Goal: Task Accomplishment & Management: Complete application form

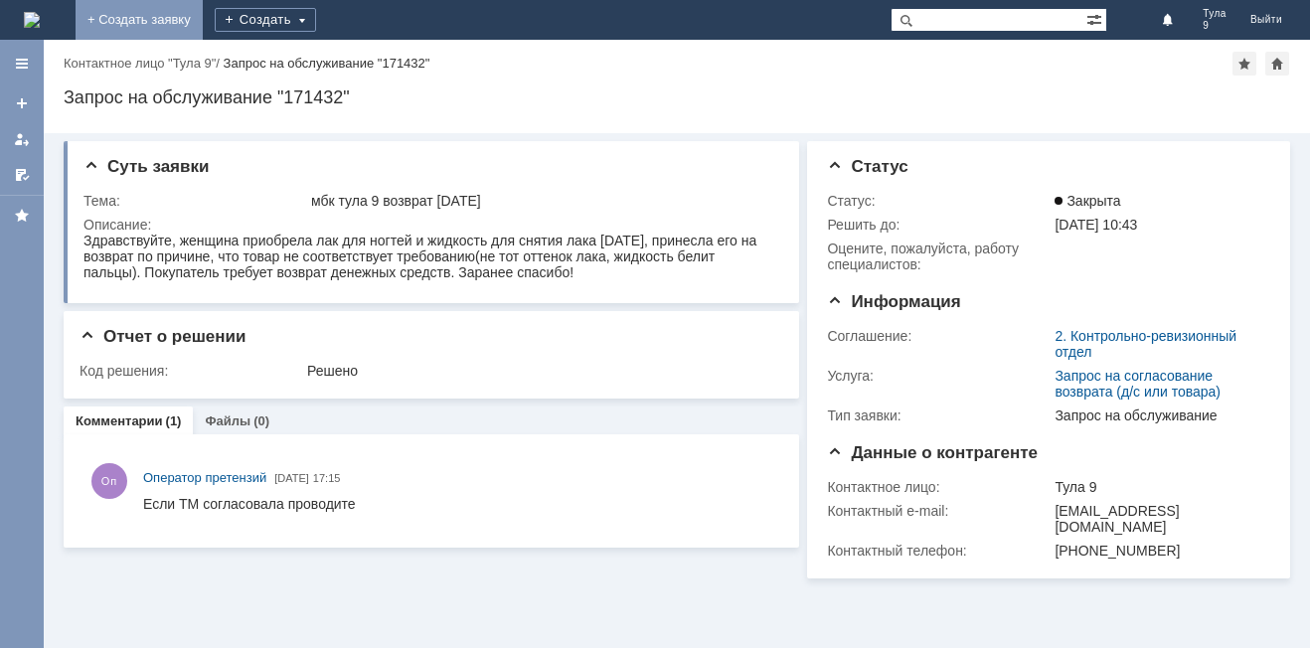
click at [203, 18] on link "+ Создать заявку" at bounding box center [139, 20] width 127 height 40
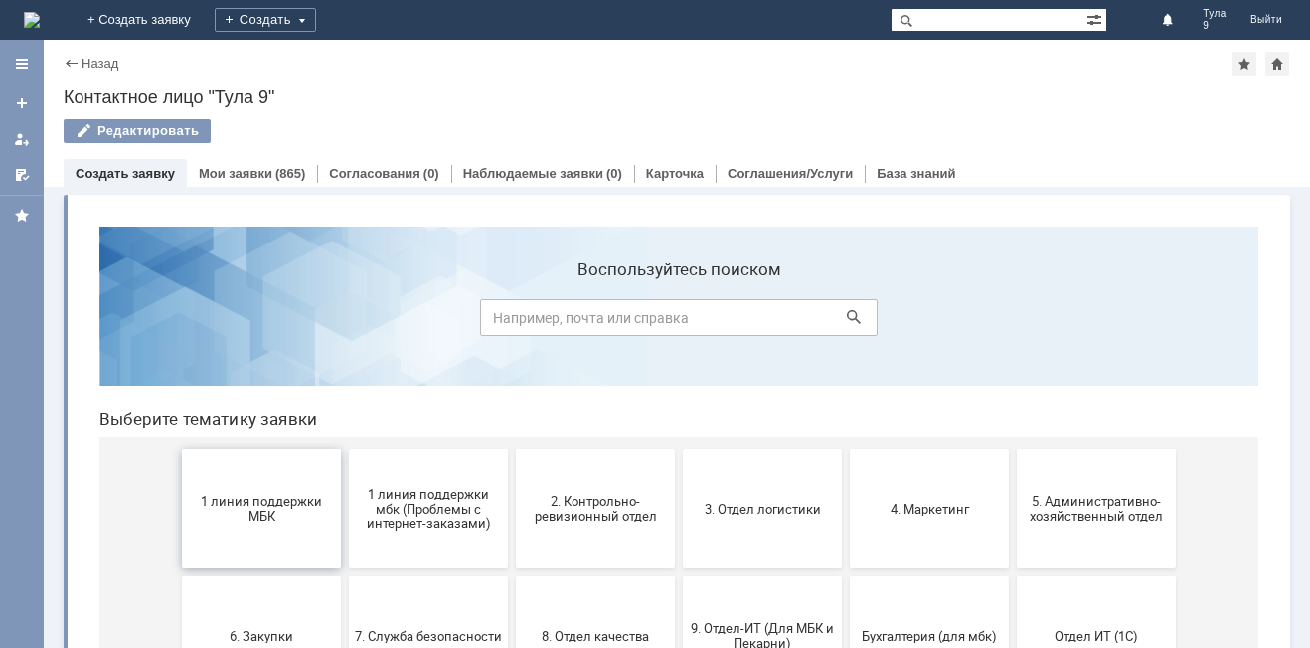
click at [266, 533] on button "1 линия поддержки МБК" at bounding box center [261, 508] width 159 height 119
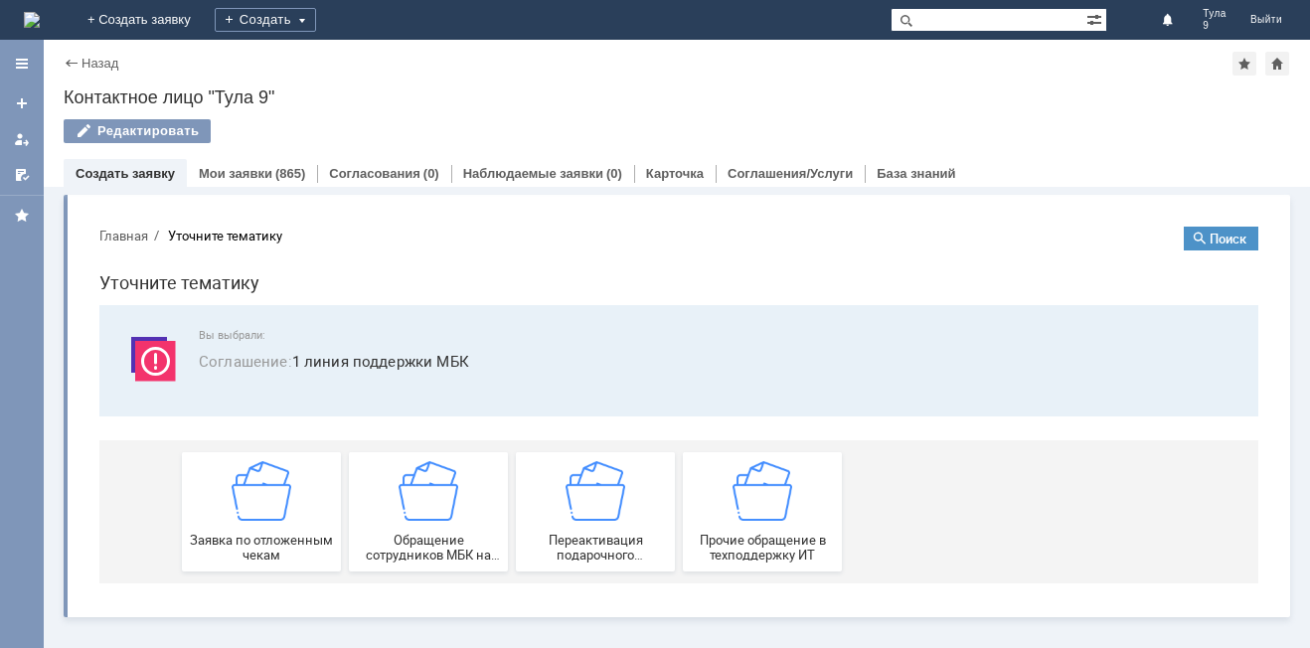
click at [266, 533] on span "Заявка по отложенным чекам" at bounding box center [261, 548] width 147 height 30
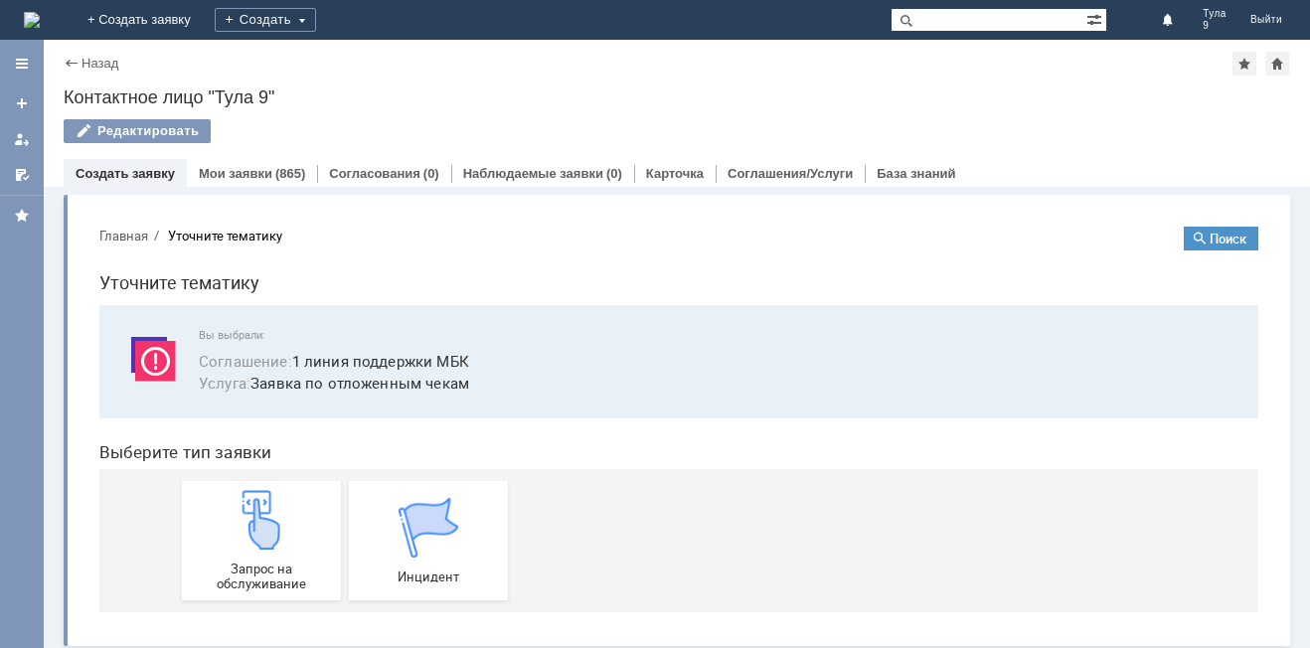
click at [266, 533] on img at bounding box center [262, 520] width 60 height 60
click at [238, 156] on div "Редактировать" at bounding box center [677, 140] width 1226 height 42
click at [238, 166] on link "Мои заявки" at bounding box center [236, 173] width 74 height 15
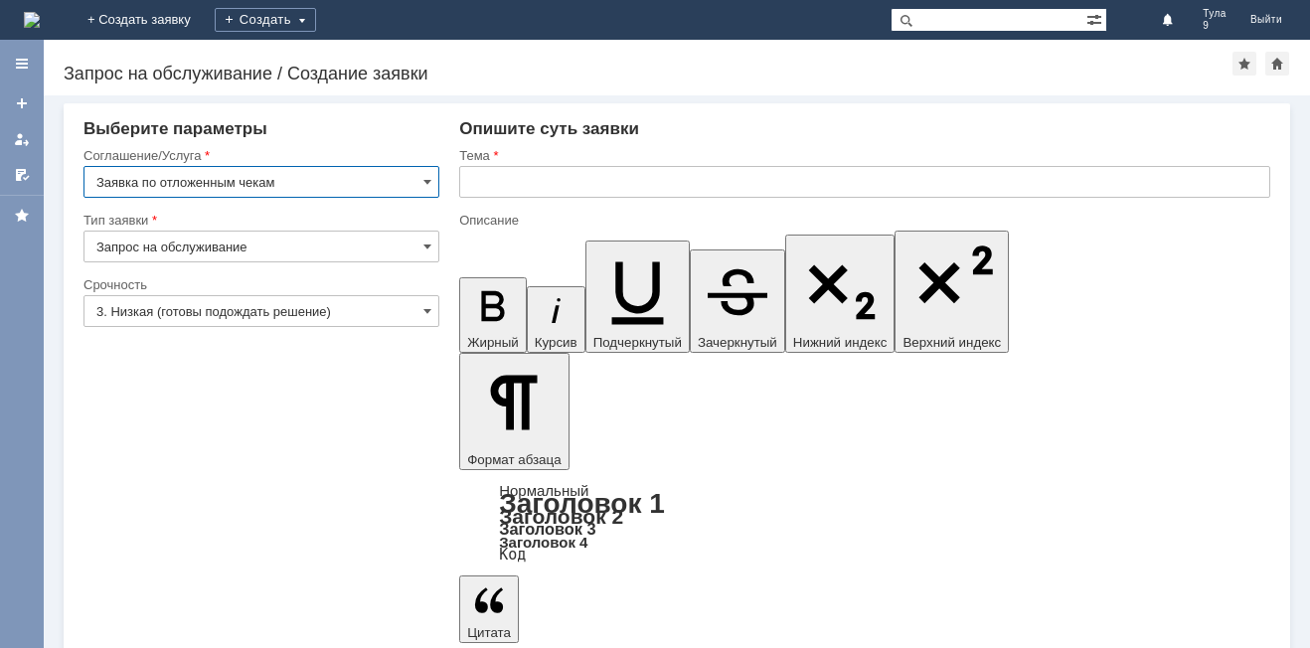
click at [588, 171] on input "text" at bounding box center [864, 182] width 811 height 32
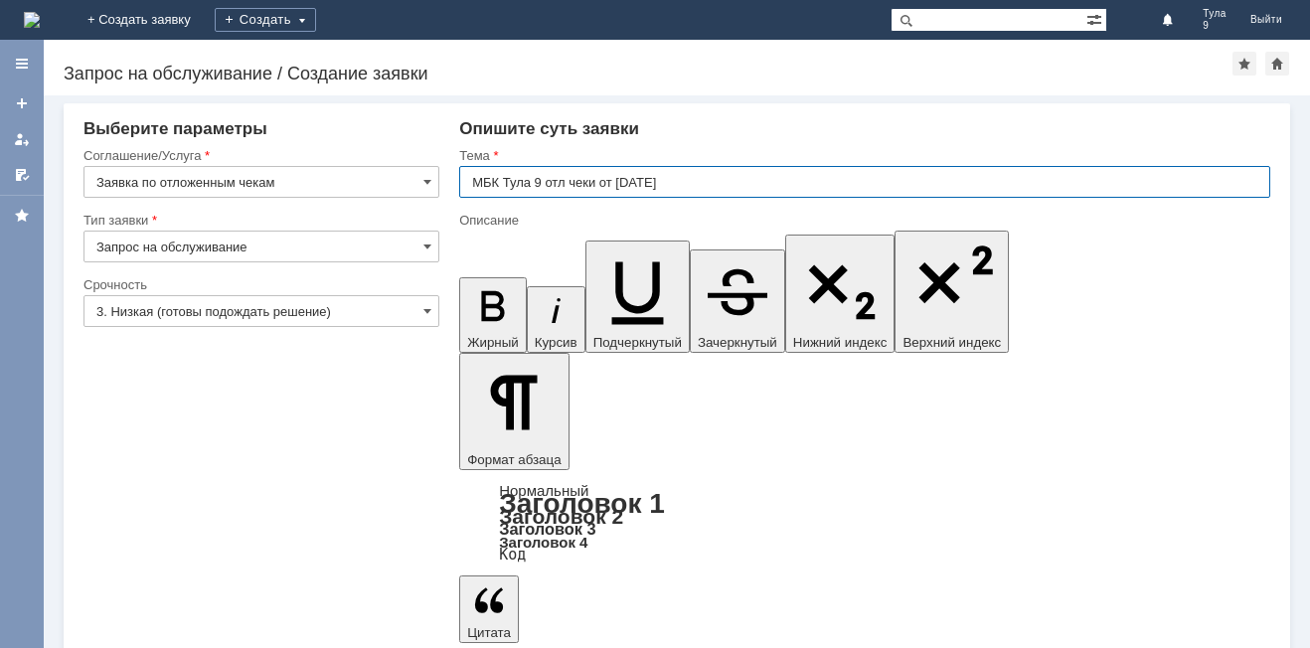
type input "МБК Тула 9 отл чеки от [DATE]"
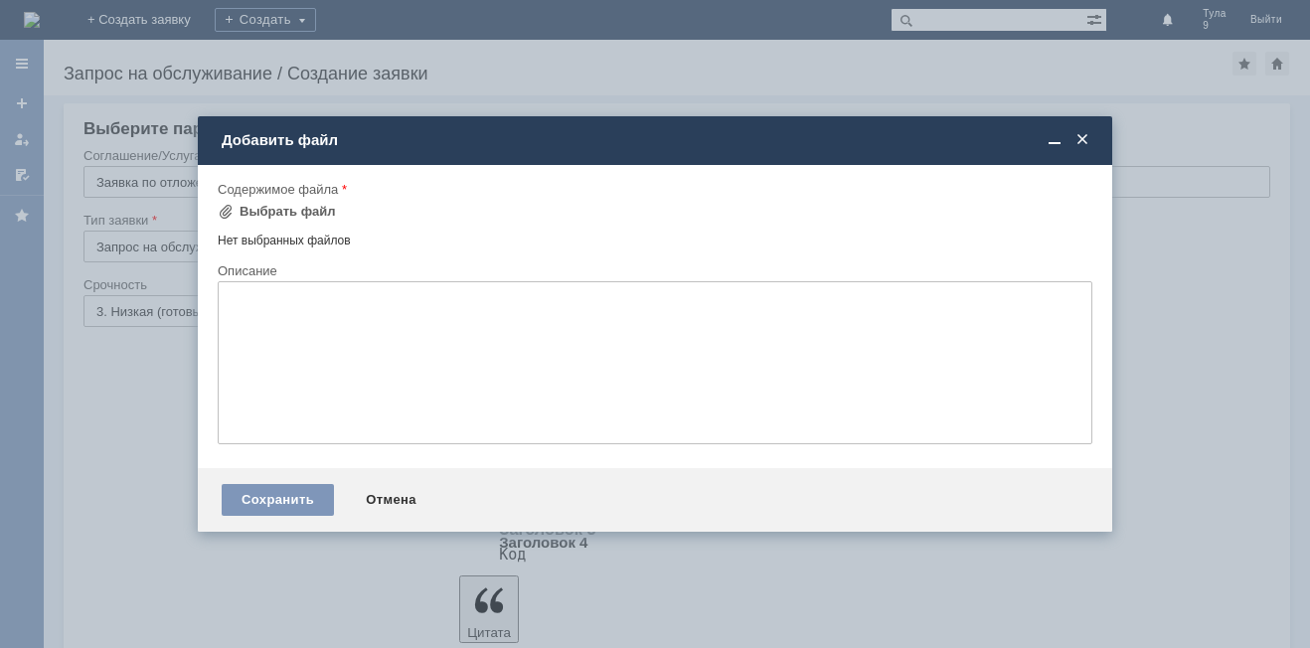
click at [260, 190] on div "Содержимое файла" at bounding box center [653, 189] width 871 height 13
click at [260, 219] on div "Выбрать файл" at bounding box center [287, 212] width 96 height 16
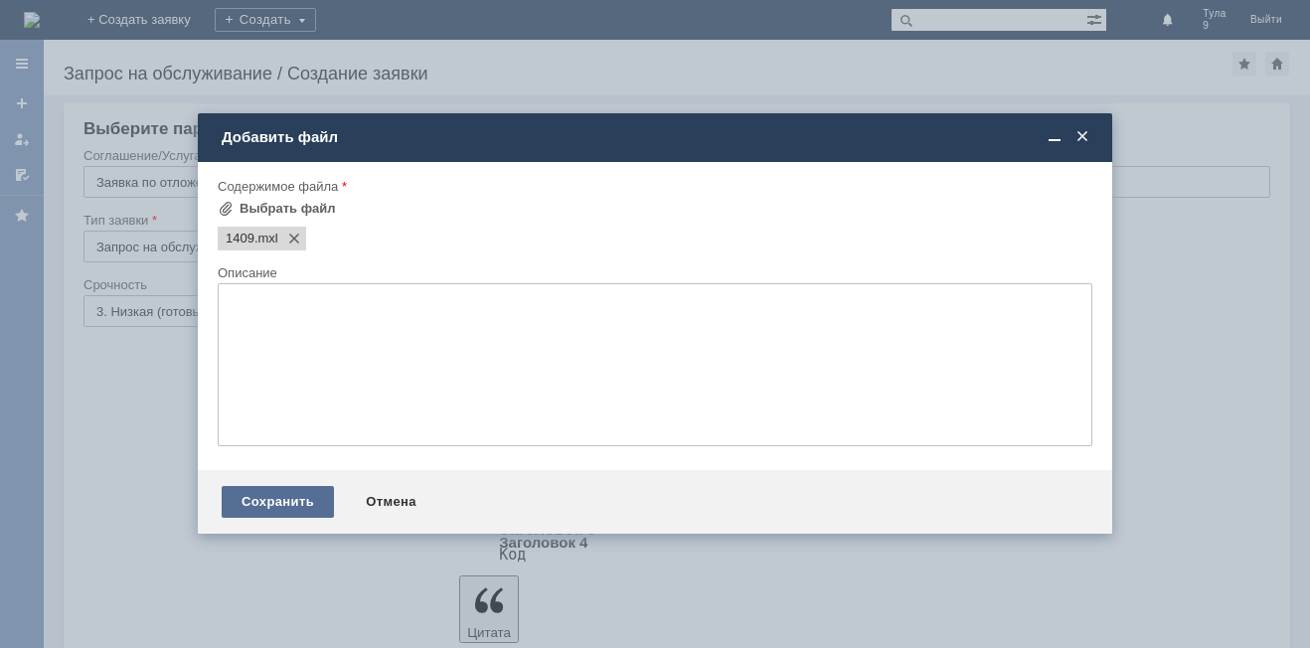
click at [309, 498] on div "Сохранить" at bounding box center [278, 502] width 112 height 32
